Goal: Task Accomplishment & Management: Complete application form

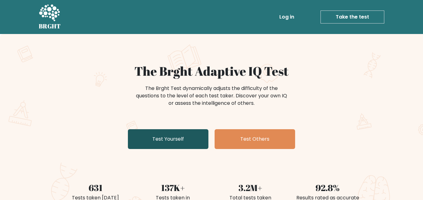
click at [161, 138] on link "Test Yourself" at bounding box center [168, 139] width 80 height 20
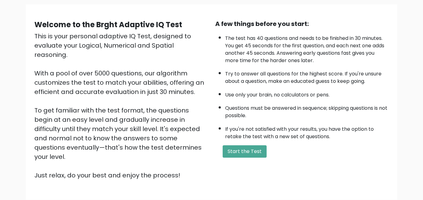
scroll to position [42, 0]
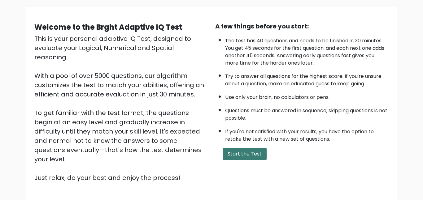
click at [239, 156] on button "Start the Test" at bounding box center [244, 154] width 44 height 12
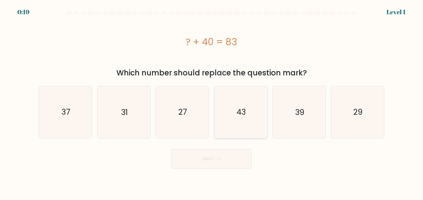
click at [239, 97] on icon "43" at bounding box center [241, 112] width 52 height 52
click at [212, 100] on input "d. 43" at bounding box center [211, 101] width 0 height 2
radio input "true"
click at [214, 162] on button "Next" at bounding box center [211, 159] width 80 height 20
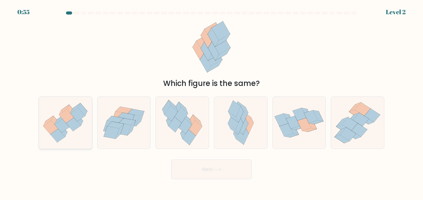
click at [67, 122] on icon at bounding box center [71, 118] width 10 height 10
click at [211, 102] on input "a." at bounding box center [211, 101] width 0 height 2
radio input "true"
click at [205, 177] on button "Next" at bounding box center [211, 170] width 80 height 20
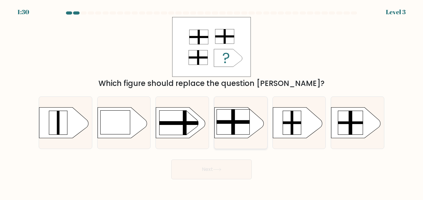
click at [228, 134] on rect at bounding box center [233, 122] width 33 height 25
click at [212, 102] on input "d." at bounding box center [211, 101] width 0 height 2
radio input "true"
click at [223, 160] on button "Next" at bounding box center [211, 170] width 80 height 20
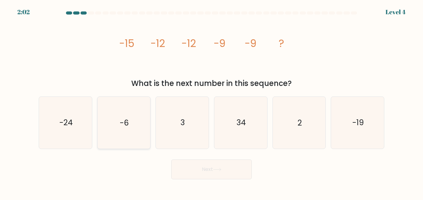
click at [109, 131] on icon "-6" at bounding box center [124, 123] width 52 height 52
click at [211, 102] on input "b. -6" at bounding box center [211, 101] width 0 height 2
radio input "true"
click at [197, 176] on button "Next" at bounding box center [211, 170] width 80 height 20
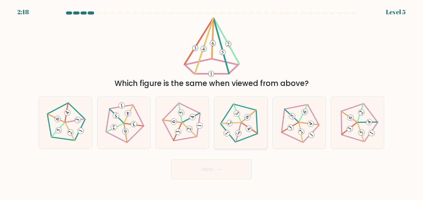
click at [244, 130] on icon at bounding box center [240, 122] width 41 height 41
click at [212, 102] on input "d." at bounding box center [211, 101] width 0 height 2
radio input "true"
click at [225, 165] on button "Next" at bounding box center [211, 170] width 80 height 20
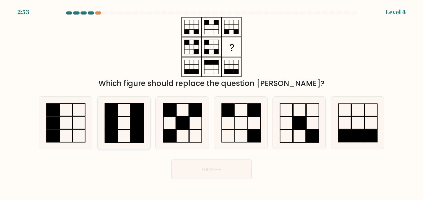
click at [118, 135] on rect at bounding box center [124, 136] width 12 height 13
click at [211, 102] on input "b." at bounding box center [211, 101] width 0 height 2
radio input "true"
click at [188, 167] on button "Next" at bounding box center [211, 170] width 80 height 20
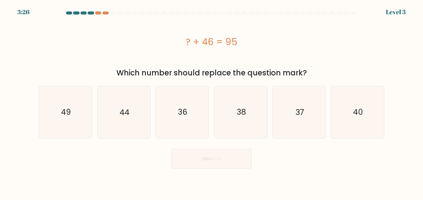
click at [348, 42] on div "? + 46 = 95" at bounding box center [211, 42] width 345 height 14
click at [60, 117] on icon "49" at bounding box center [66, 112] width 52 height 52
click at [211, 102] on input "a. 49" at bounding box center [211, 101] width 0 height 2
radio input "true"
click at [181, 161] on button "Next" at bounding box center [211, 159] width 80 height 20
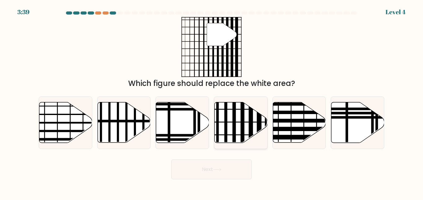
click at [245, 119] on icon at bounding box center [240, 122] width 53 height 41
click at [212, 102] on input "d." at bounding box center [211, 101] width 0 height 2
radio input "true"
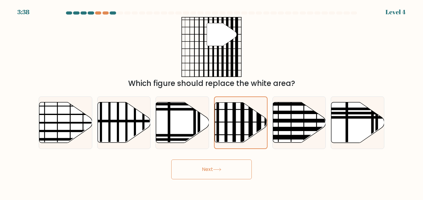
click at [211, 165] on button "Next" at bounding box center [211, 170] width 80 height 20
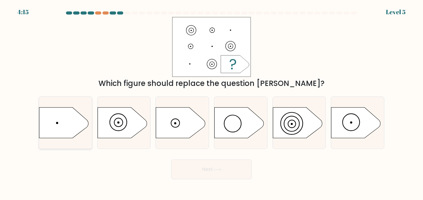
click at [58, 118] on icon at bounding box center [64, 122] width 50 height 31
click at [211, 102] on input "a." at bounding box center [211, 101] width 0 height 2
radio input "true"
click at [199, 176] on button "Next" at bounding box center [211, 170] width 80 height 20
